Goal: Learn about a topic: Learn about a topic

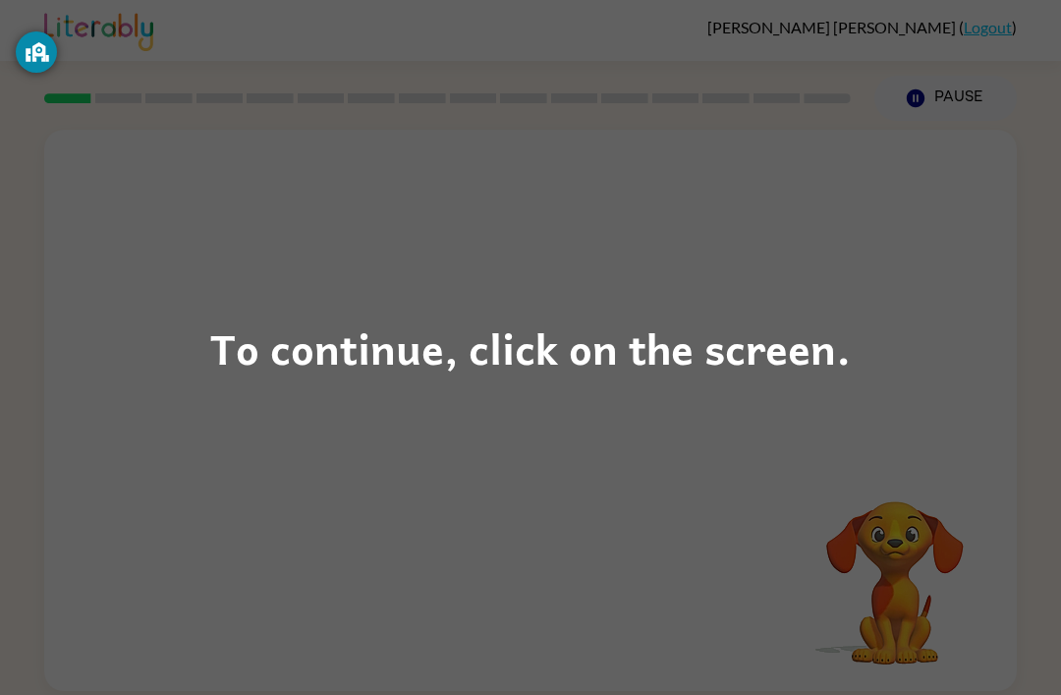
click at [455, 316] on div "To continue, click on the screen." at bounding box center [530, 347] width 641 height 67
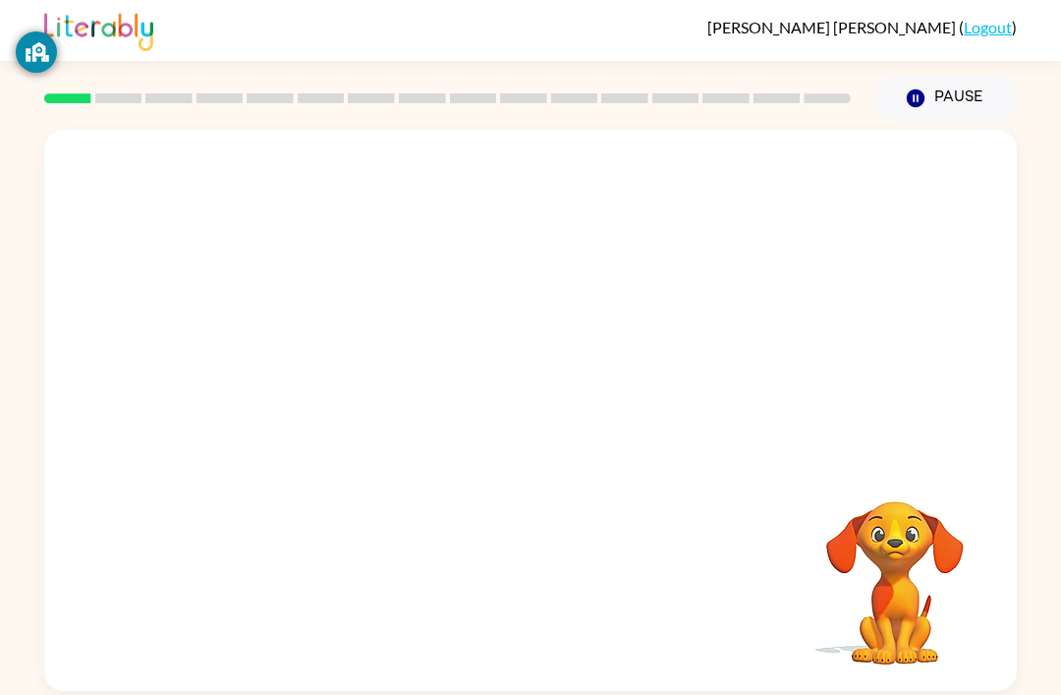
click at [431, 369] on div at bounding box center [530, 295] width 973 height 330
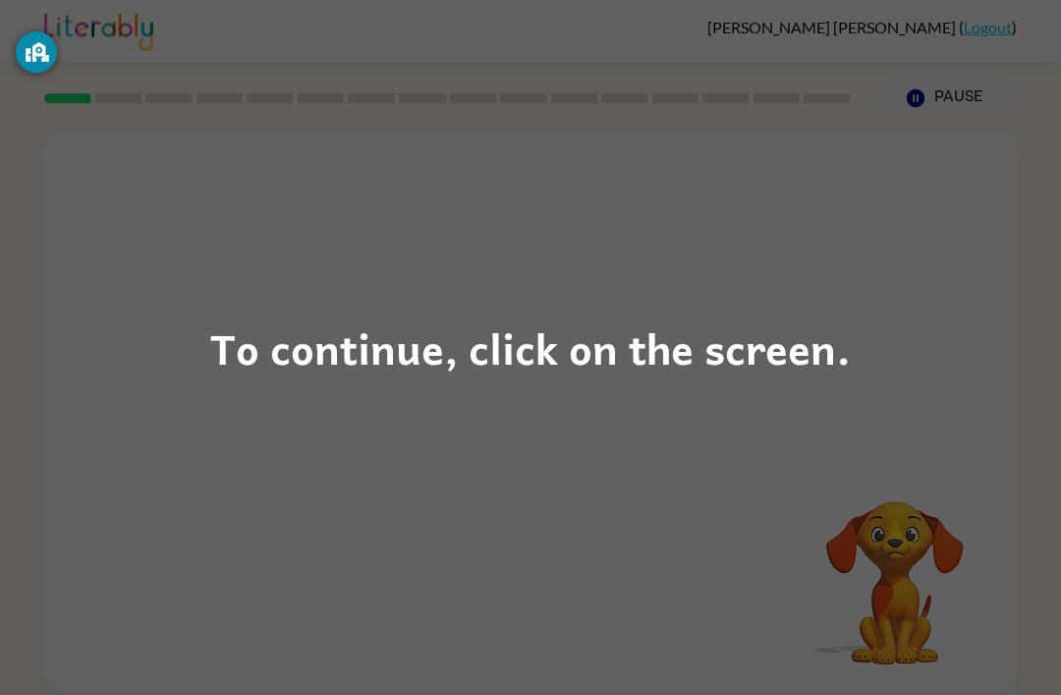
click at [760, 373] on div "To continue, click on the screen." at bounding box center [530, 347] width 641 height 67
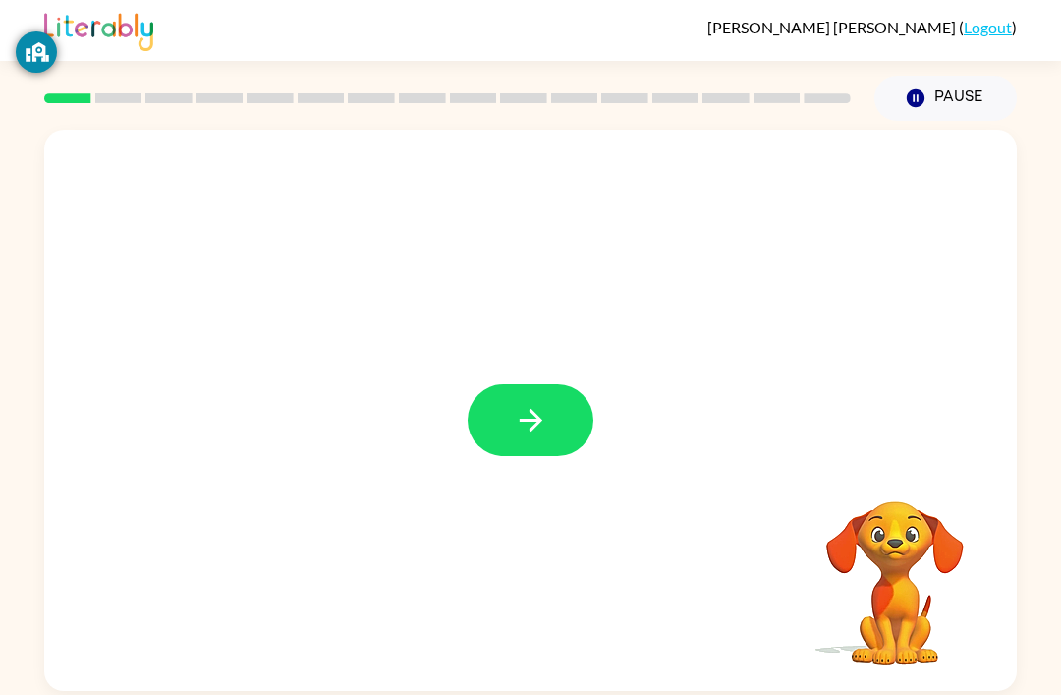
click at [539, 426] on icon "button" at bounding box center [531, 420] width 34 height 34
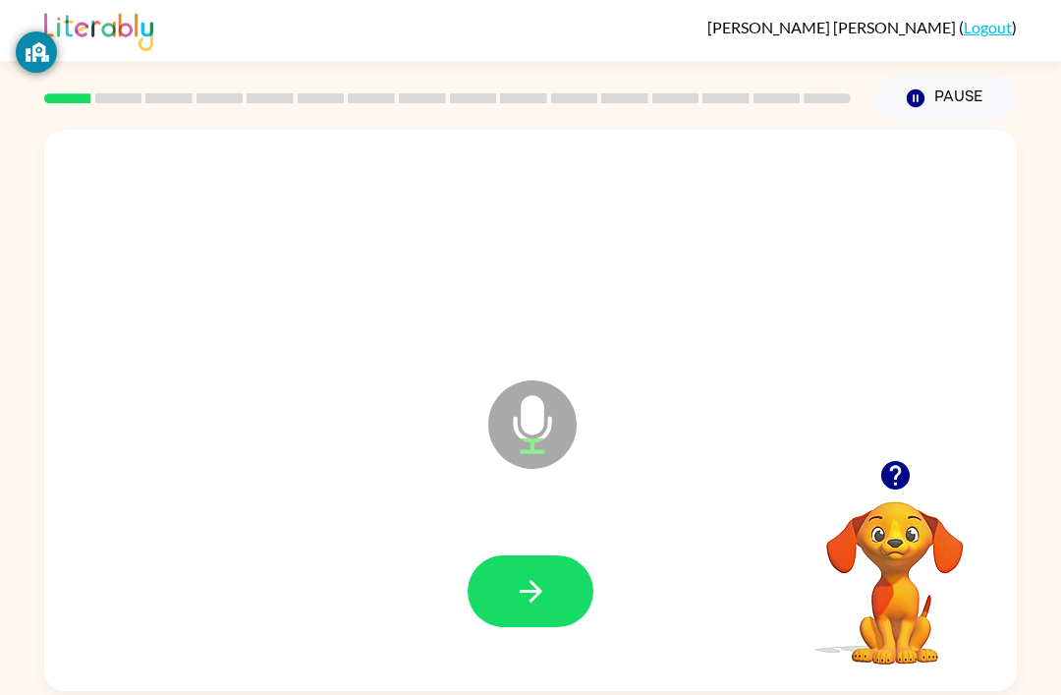
click at [534, 616] on button "button" at bounding box center [531, 591] width 126 height 72
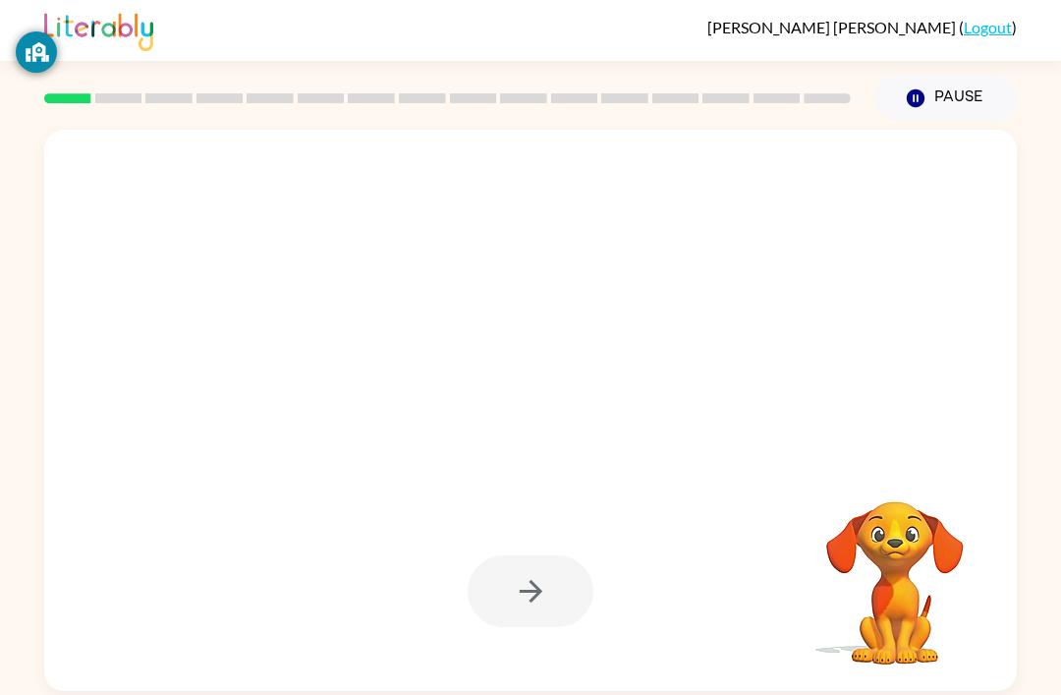
click at [549, 592] on div at bounding box center [531, 591] width 126 height 72
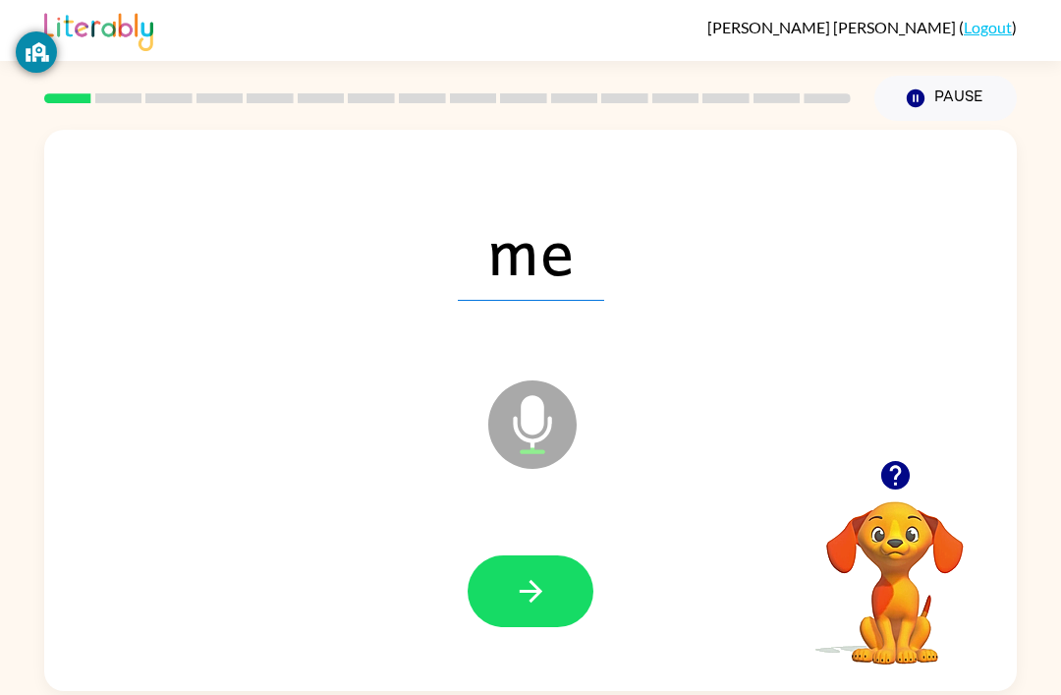
click at [551, 561] on button "button" at bounding box center [531, 591] width 126 height 72
click at [533, 589] on icon "button" at bounding box center [531, 591] width 34 height 34
click at [539, 600] on icon "button" at bounding box center [531, 591] width 34 height 34
click at [536, 575] on button "button" at bounding box center [531, 591] width 126 height 72
click at [552, 588] on button "button" at bounding box center [531, 591] width 126 height 72
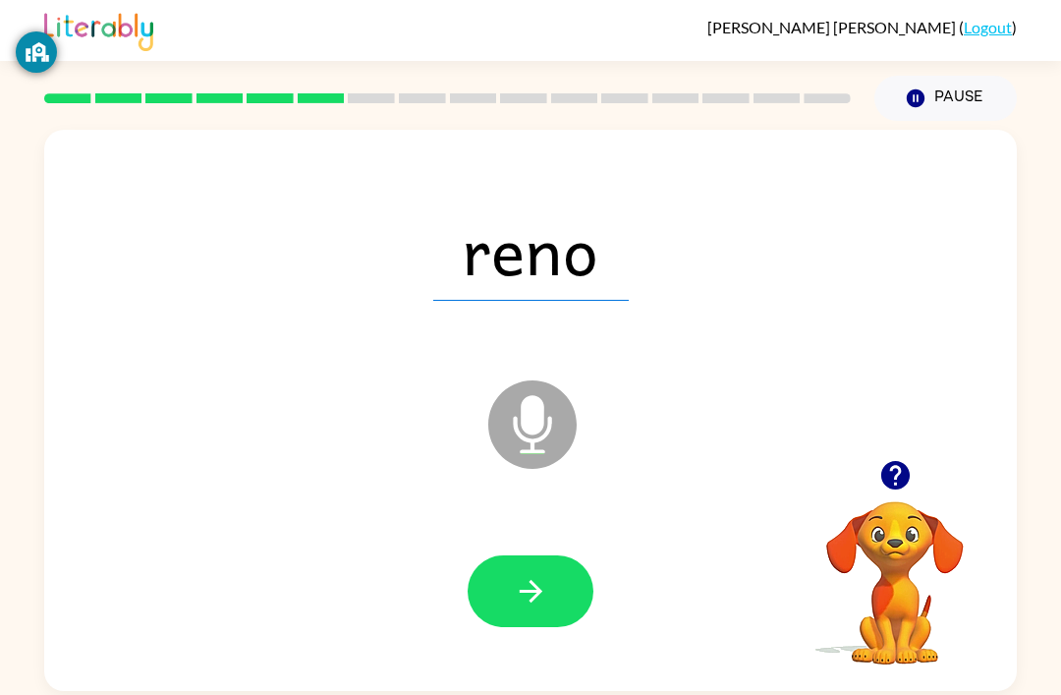
click at [545, 606] on icon "button" at bounding box center [531, 591] width 34 height 34
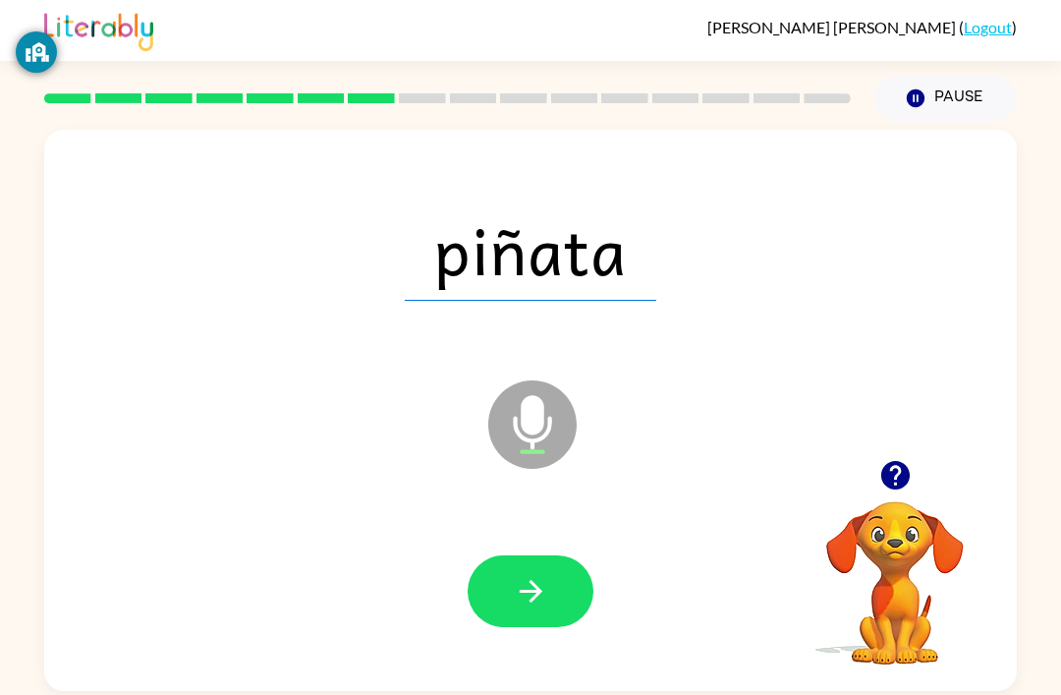
click at [554, 586] on button "button" at bounding box center [531, 591] width 126 height 72
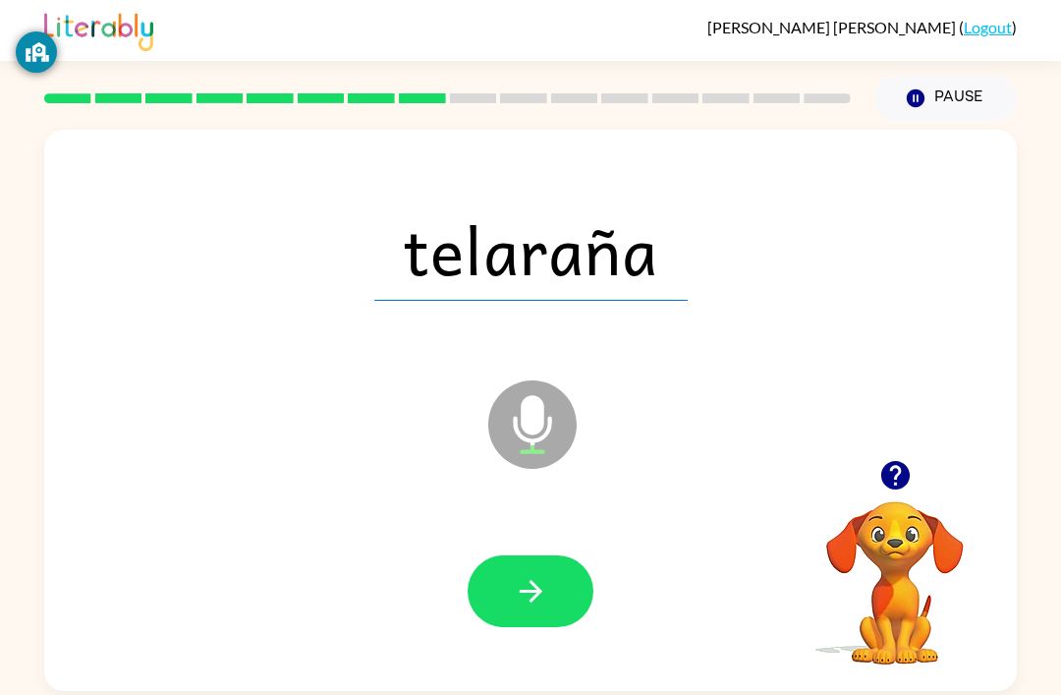
click at [527, 579] on icon "button" at bounding box center [531, 591] width 34 height 34
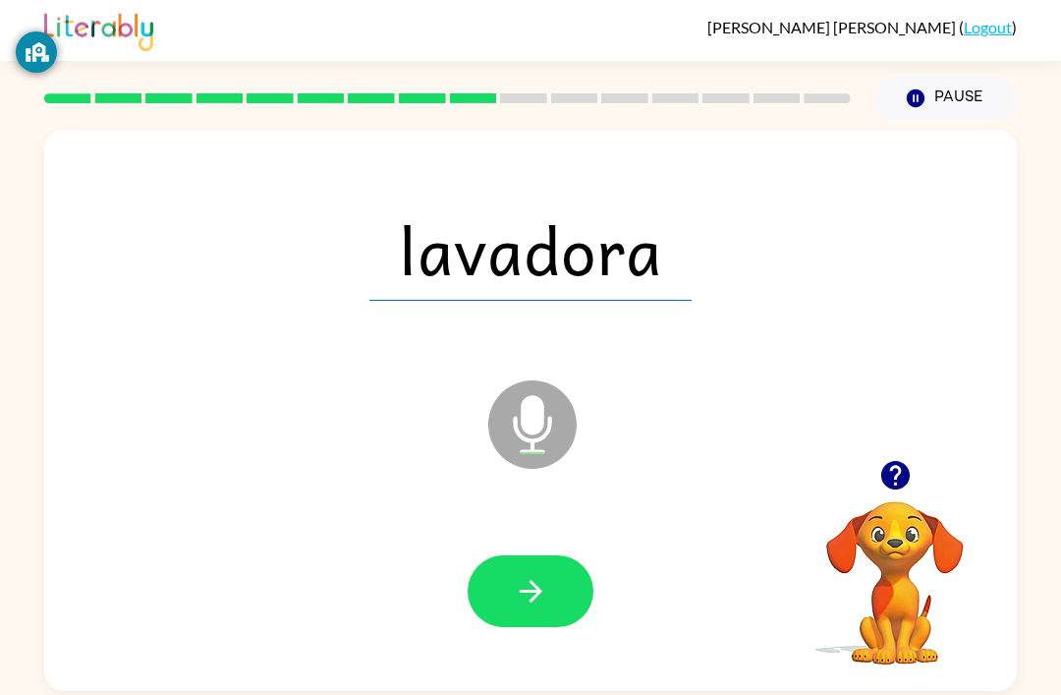
click at [531, 599] on icon "button" at bounding box center [531, 591] width 34 height 34
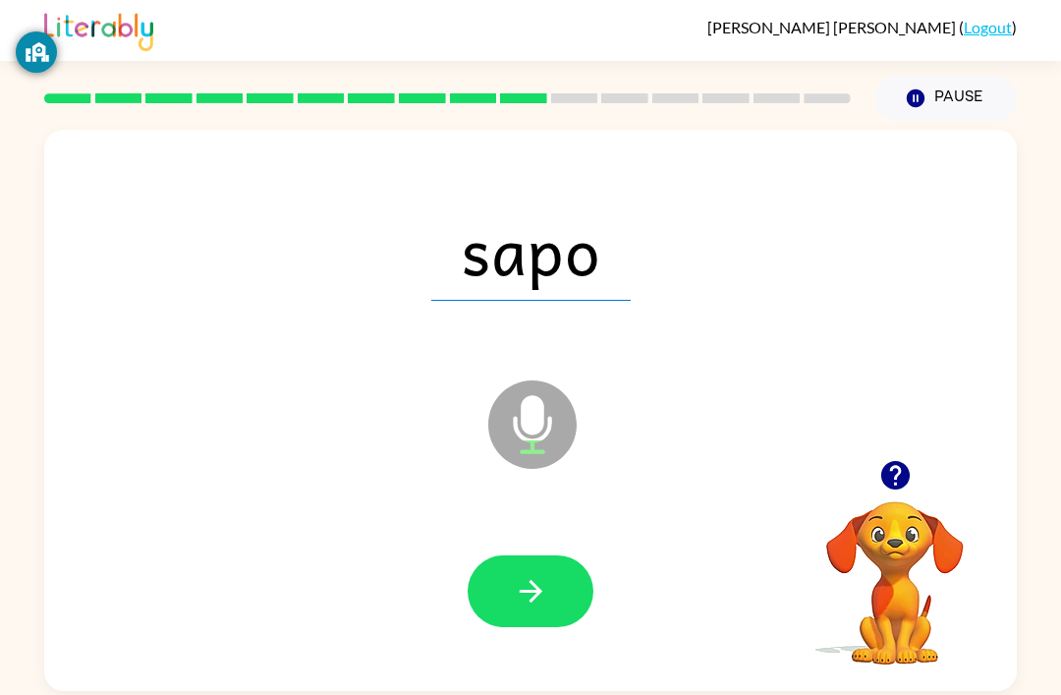
click at [554, 578] on button "button" at bounding box center [531, 591] width 126 height 72
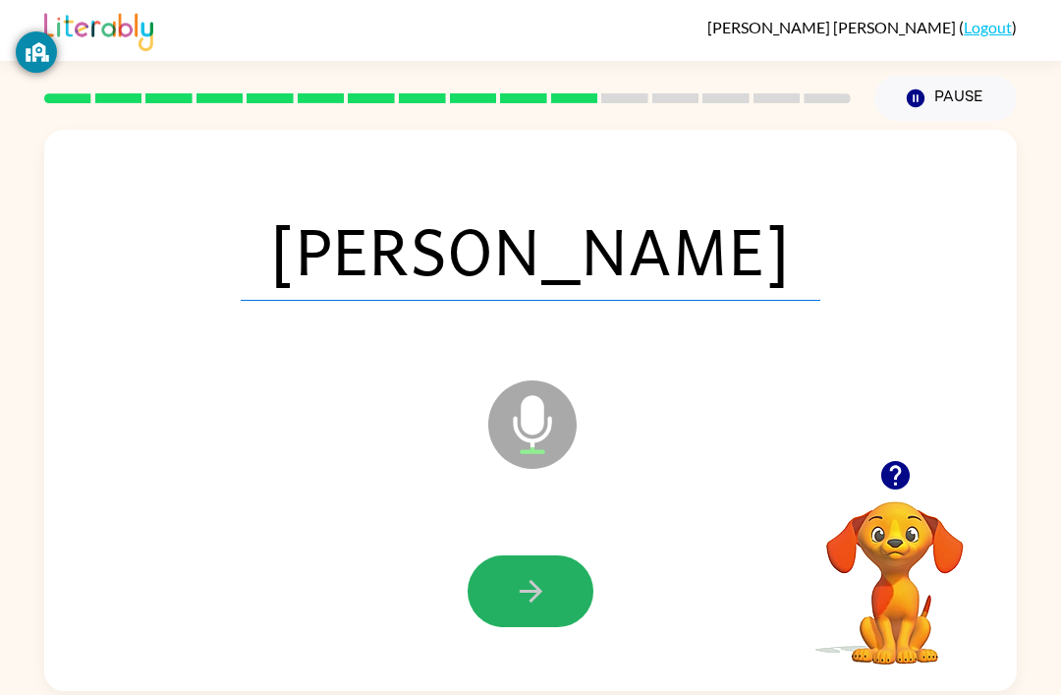
click at [553, 579] on button "button" at bounding box center [531, 591] width 126 height 72
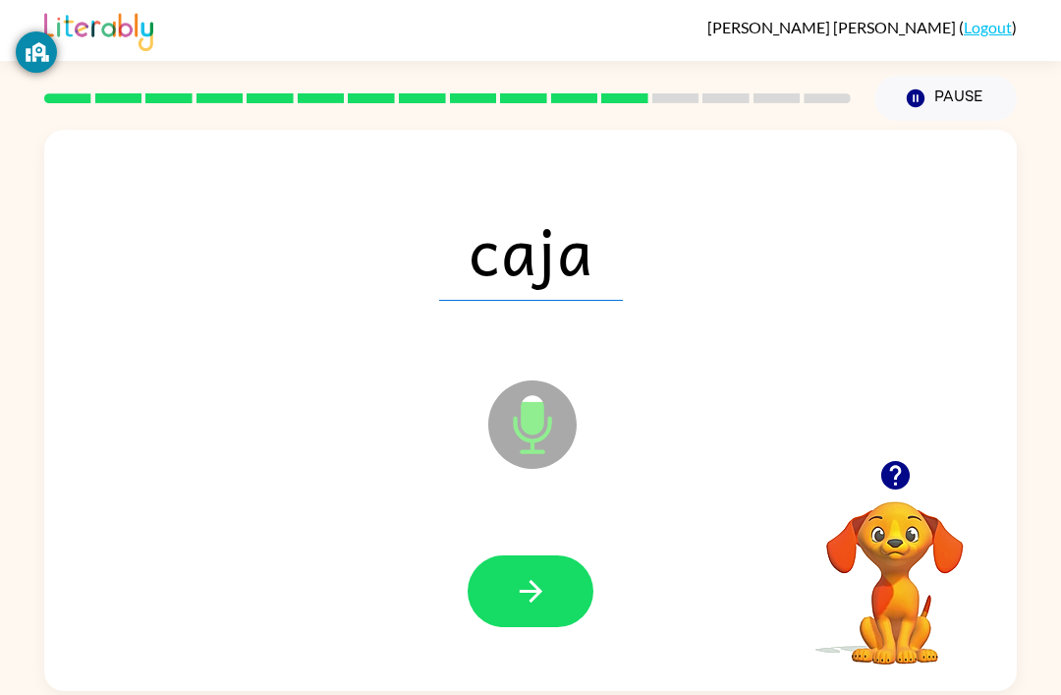
click at [567, 593] on button "button" at bounding box center [531, 591] width 126 height 72
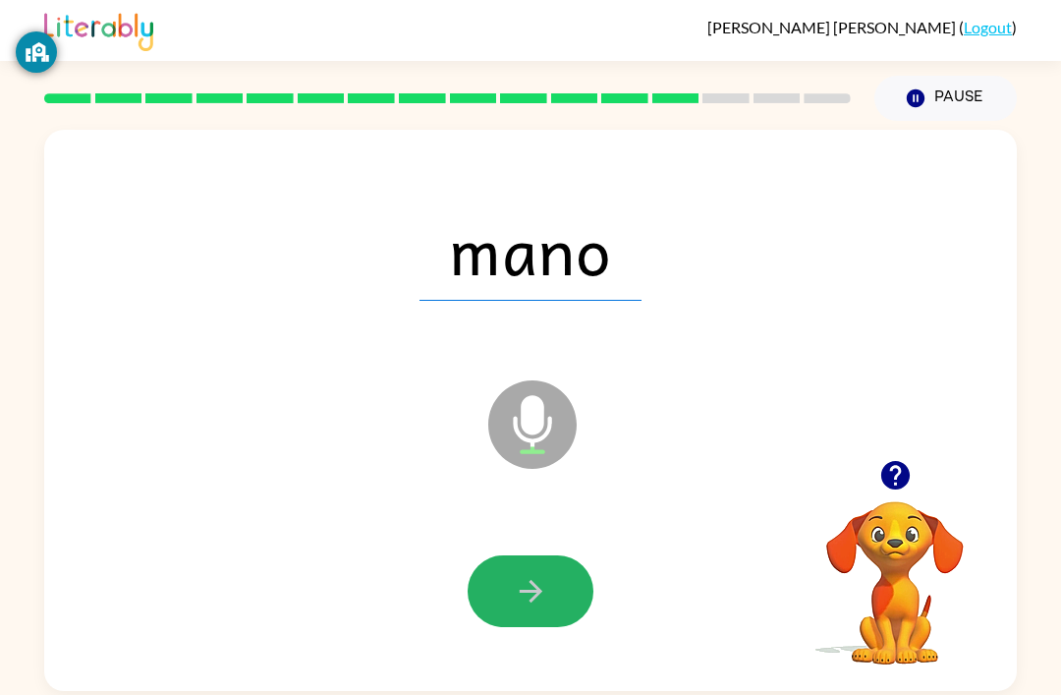
click at [525, 568] on button "button" at bounding box center [531, 591] width 126 height 72
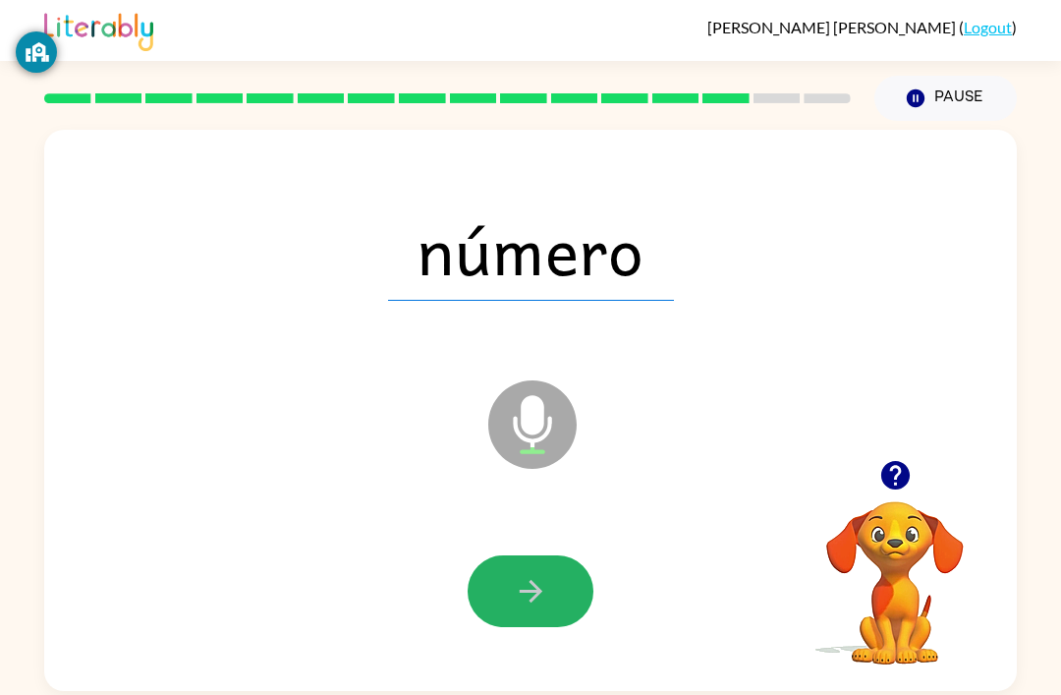
click at [541, 600] on icon "button" at bounding box center [531, 591] width 34 height 34
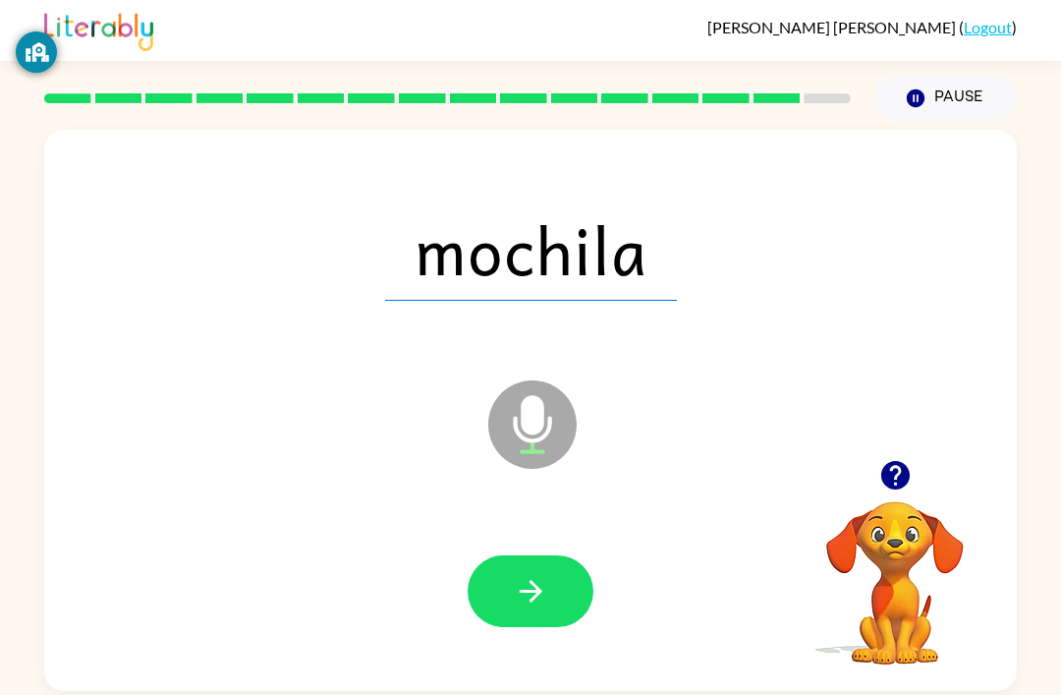
click at [535, 599] on icon "button" at bounding box center [530, 591] width 23 height 23
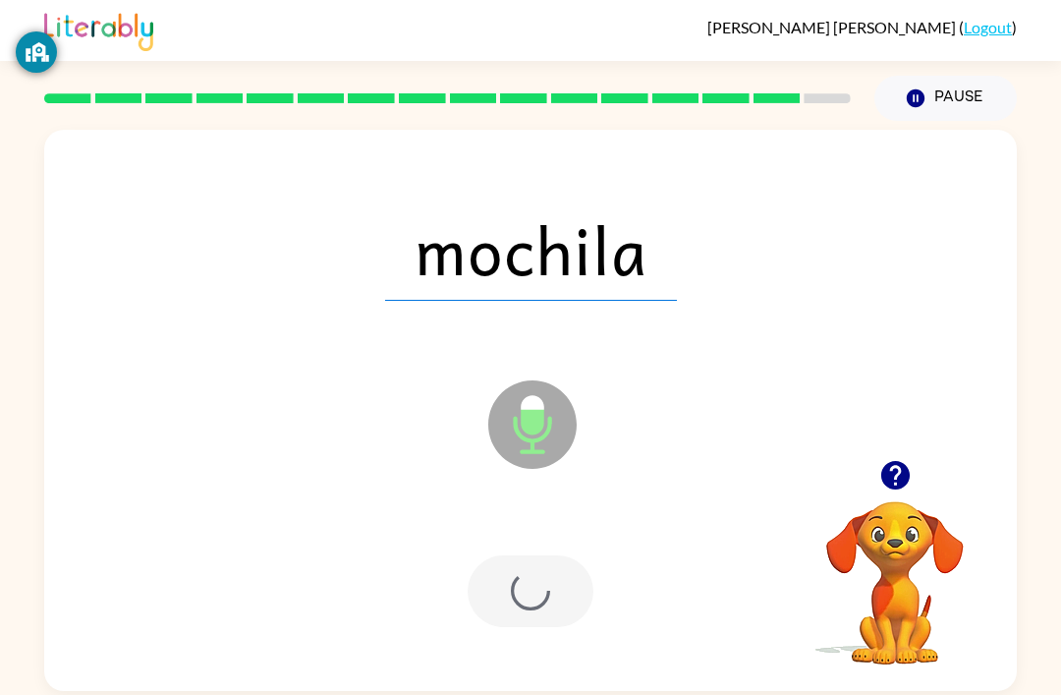
click at [534, 599] on div at bounding box center [531, 591] width 126 height 72
